Goal: Information Seeking & Learning: Check status

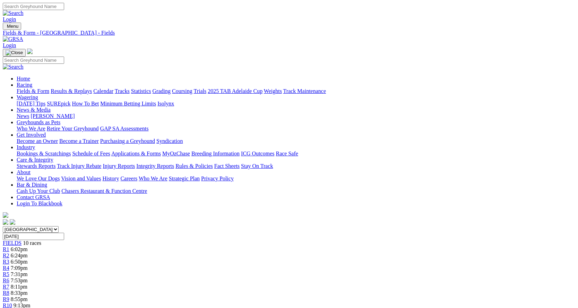
click at [92, 88] on link "Results & Replays" at bounding box center [71, 91] width 41 height 6
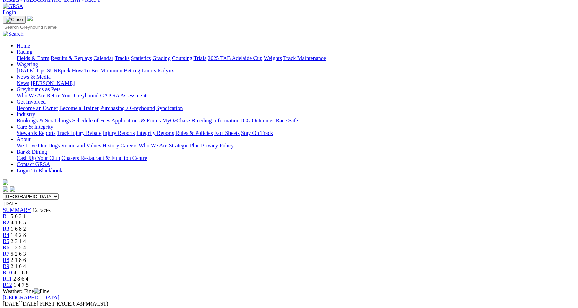
scroll to position [69, 0]
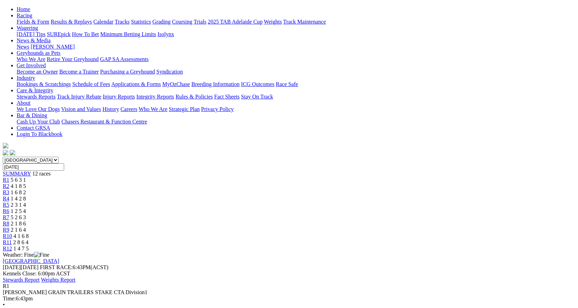
click at [165, 183] on div "R2 4 1 8 5" at bounding box center [289, 186] width 572 height 6
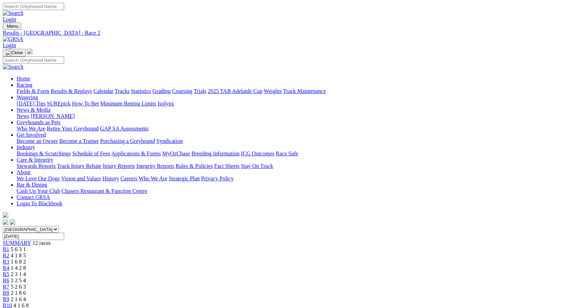
click at [26, 246] on span "5 6 3 1" at bounding box center [18, 249] width 15 height 6
click at [26, 259] on span "1 6 8 2" at bounding box center [18, 262] width 15 height 6
click at [9, 265] on span "R4" at bounding box center [6, 268] width 7 height 6
click at [26, 271] on span "2 3 1 4" at bounding box center [18, 274] width 15 height 6
drag, startPoint x: 291, startPoint y: 110, endPoint x: 275, endPoint y: 112, distance: 16.8
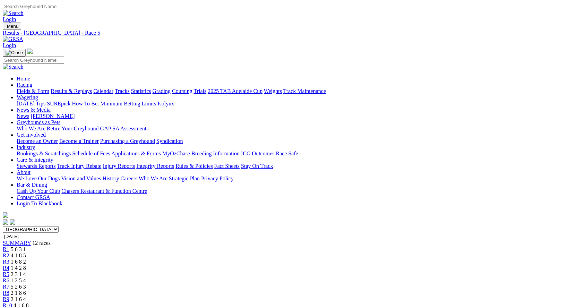
click at [292, 277] on div "R6 1 2 5 4" at bounding box center [289, 280] width 572 height 6
click at [9, 284] on span "R7" at bounding box center [6, 287] width 7 height 6
click at [26, 290] on span "2 1 8 6" at bounding box center [18, 293] width 15 height 6
click at [392, 296] on div "R9 2 1 6 4" at bounding box center [289, 299] width 572 height 6
click at [12, 302] on span "R10" at bounding box center [7, 305] width 9 height 6
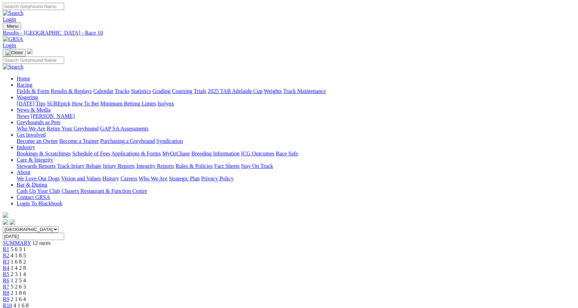
click at [28, 307] on span "2 8 6 4" at bounding box center [20, 311] width 15 height 6
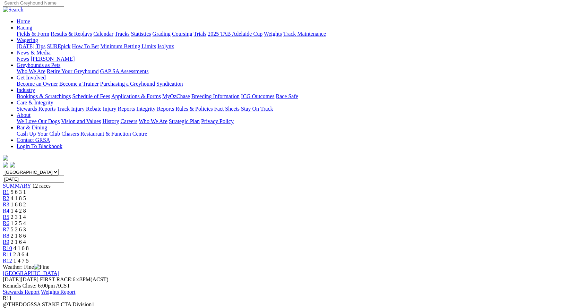
scroll to position [35, 0]
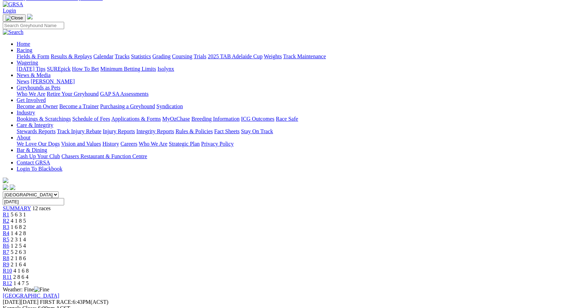
click at [29, 280] on span "1 4 7 5" at bounding box center [21, 283] width 15 height 6
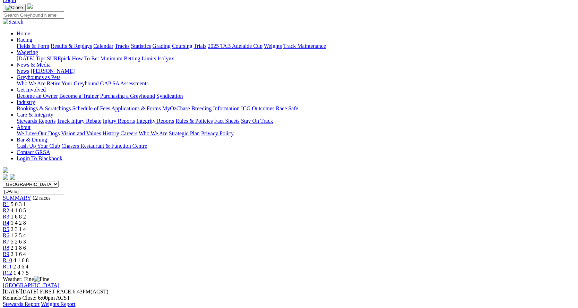
scroll to position [104, 0]
